Goal: Information Seeking & Learning: Learn about a topic

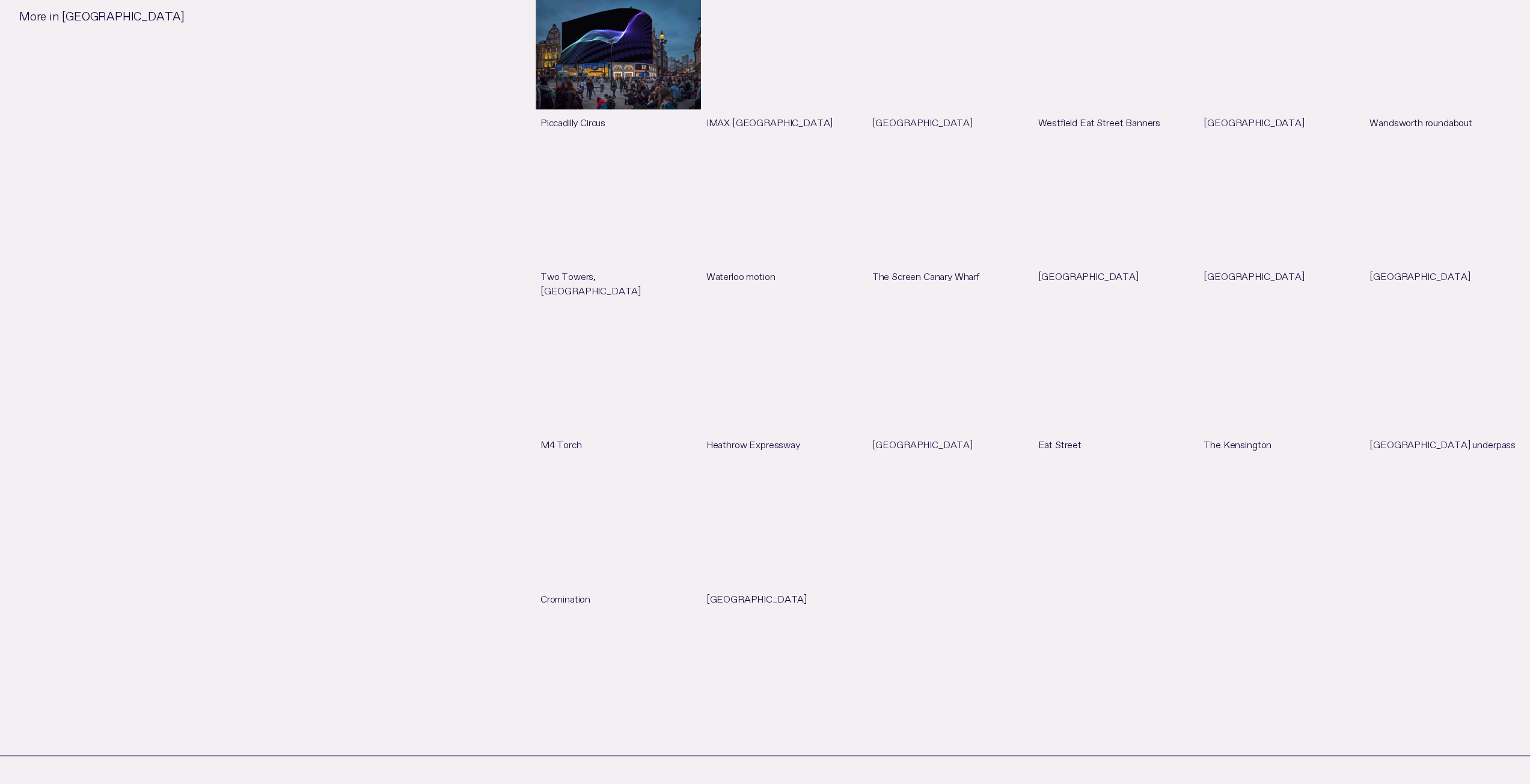
scroll to position [1743, 0]
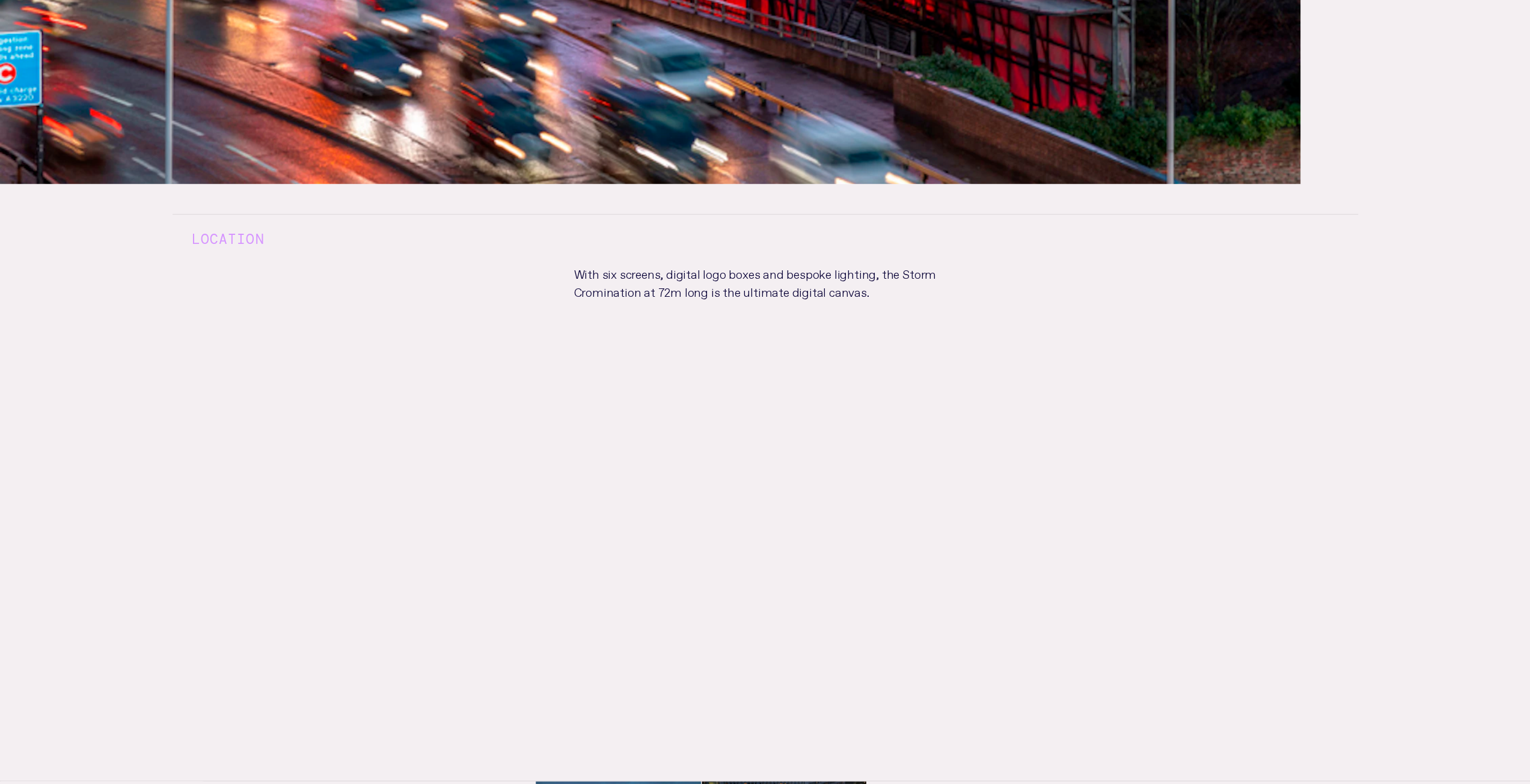
scroll to position [962, 0]
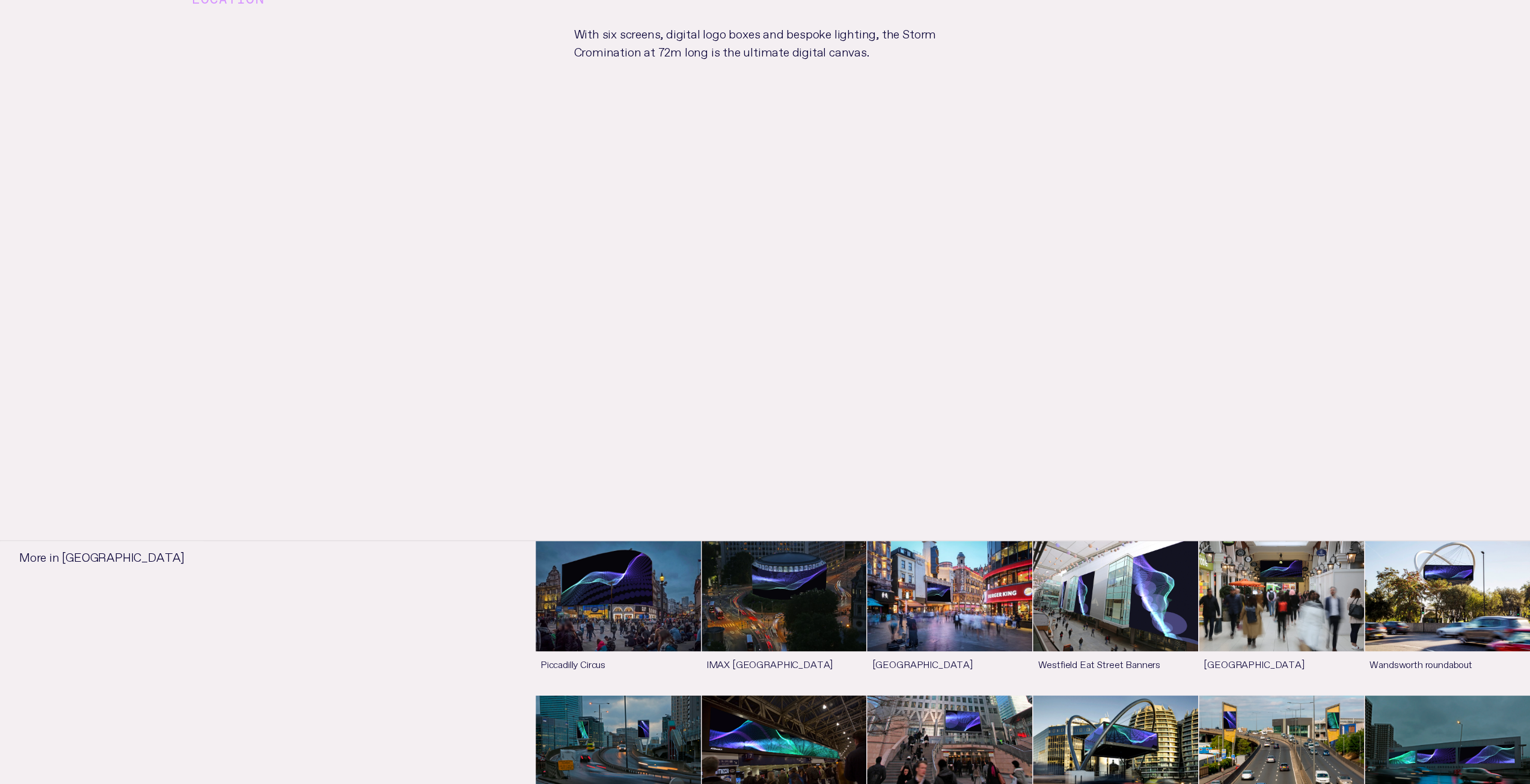
drag, startPoint x: 735, startPoint y: 291, endPoint x: 463, endPoint y: 378, distance: 285.6
click at [462, 378] on div "Location With six screens, digital logo boxes and bespoke lighting, the Storm C…" at bounding box center [765, 188] width 1224 height 490
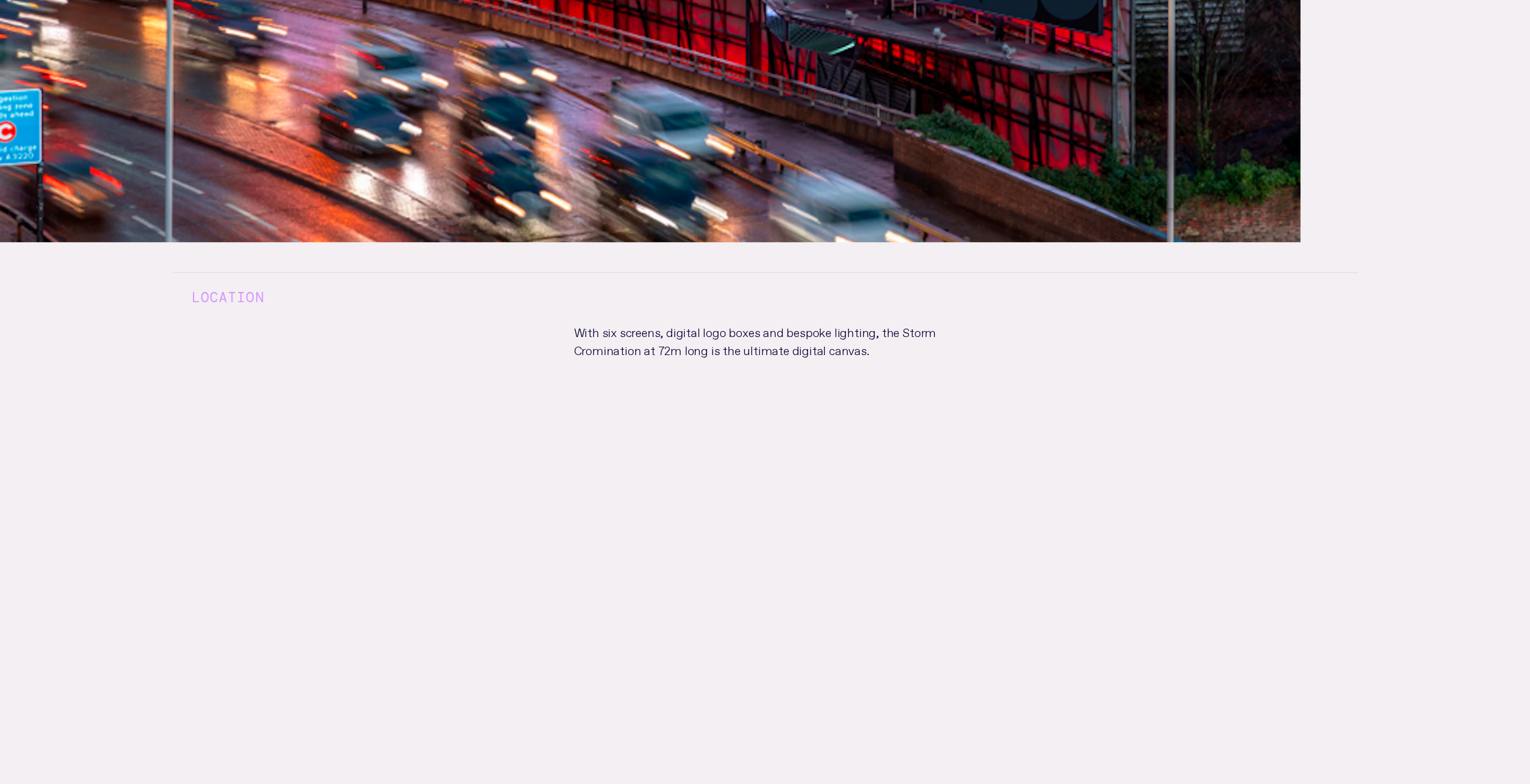
scroll to position [901, 0]
click at [226, 300] on h3 "Location" at bounding box center [765, 298] width 1185 height 50
click at [315, 285] on h3 "Location" at bounding box center [765, 298] width 1185 height 50
